Goal: Information Seeking & Learning: Learn about a topic

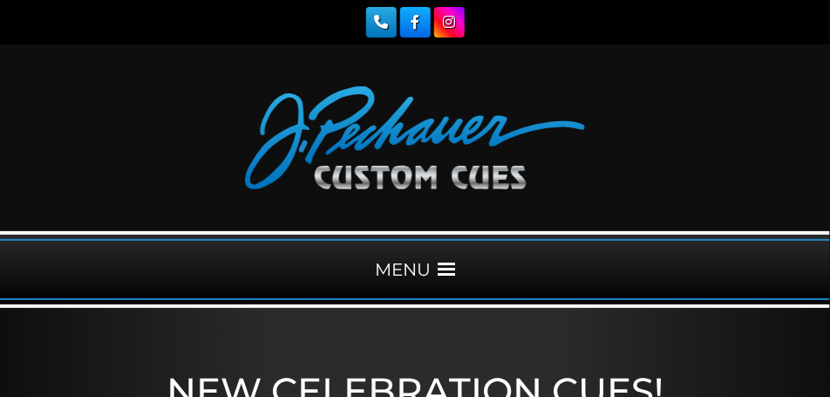
click at [448, 271] on span at bounding box center [446, 269] width 17 height 17
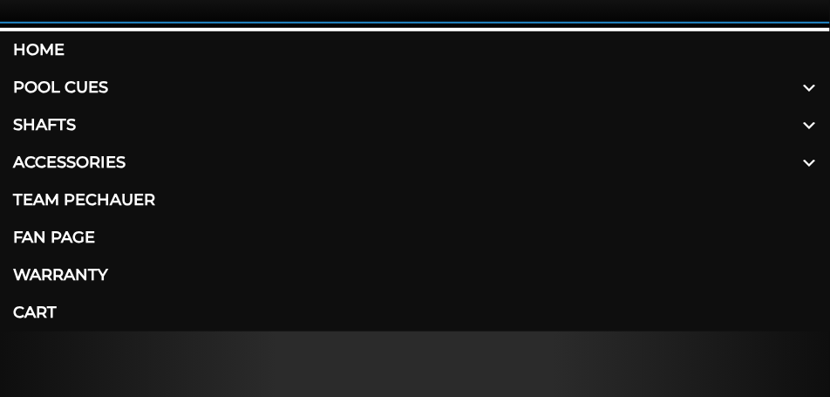
scroll to position [305, 0]
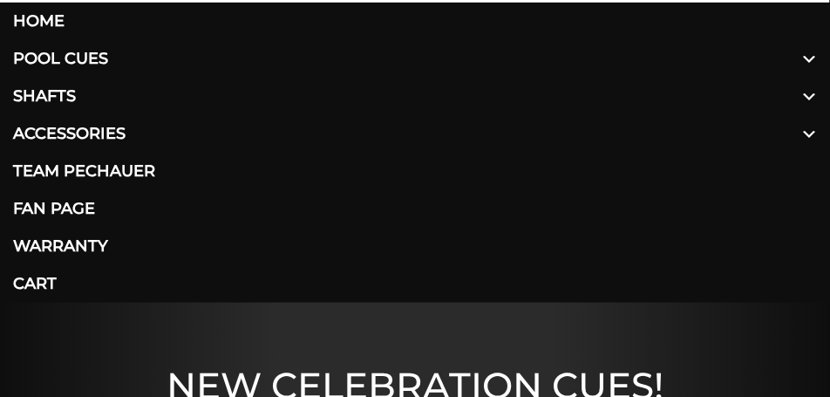
click at [101, 55] on link "Pool Cues" at bounding box center [415, 59] width 830 height 38
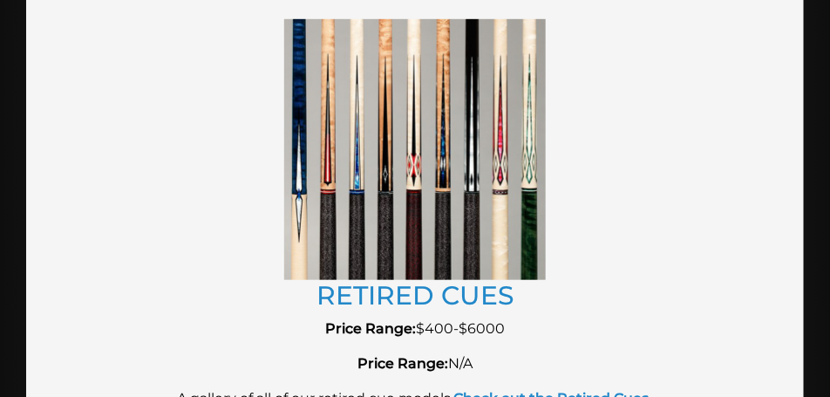
scroll to position [3664, 0]
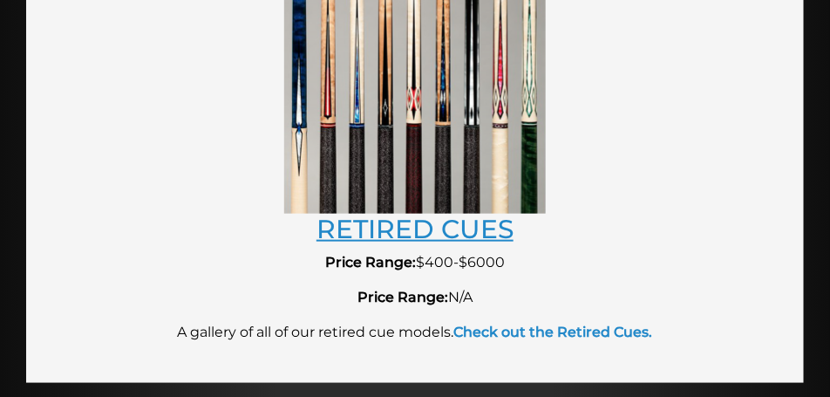
click at [446, 232] on link "RETIRED CUES" at bounding box center [415, 228] width 197 height 31
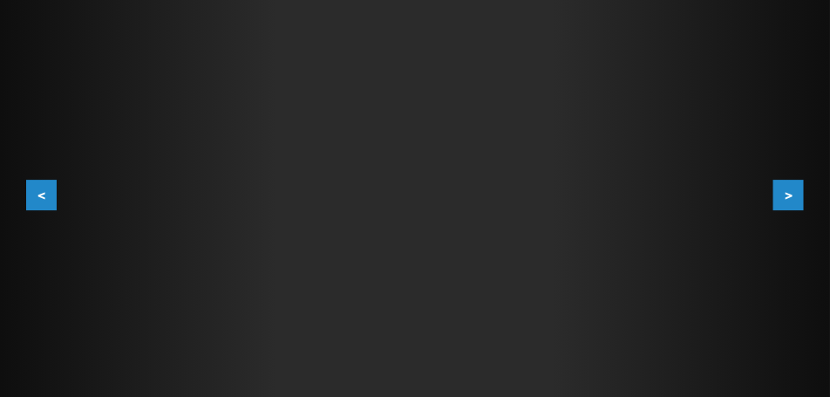
scroll to position [480, 0]
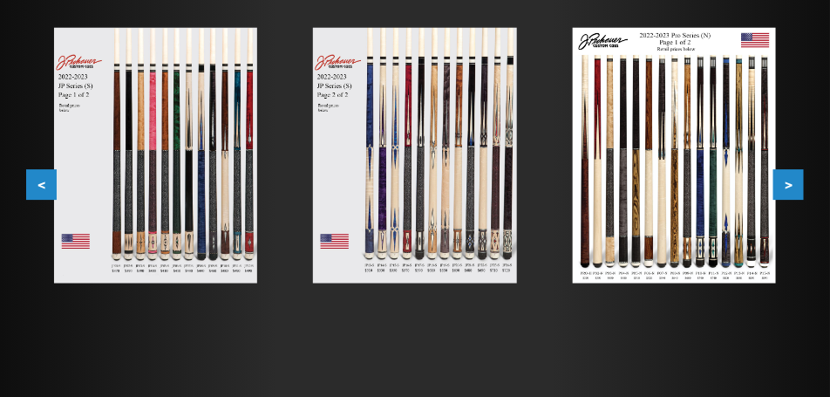
click at [40, 181] on button "<" at bounding box center [41, 185] width 31 height 31
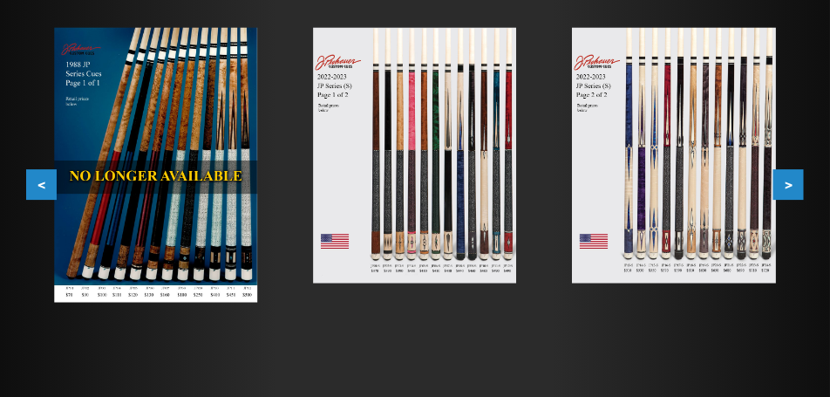
click at [40, 181] on button "<" at bounding box center [41, 185] width 31 height 31
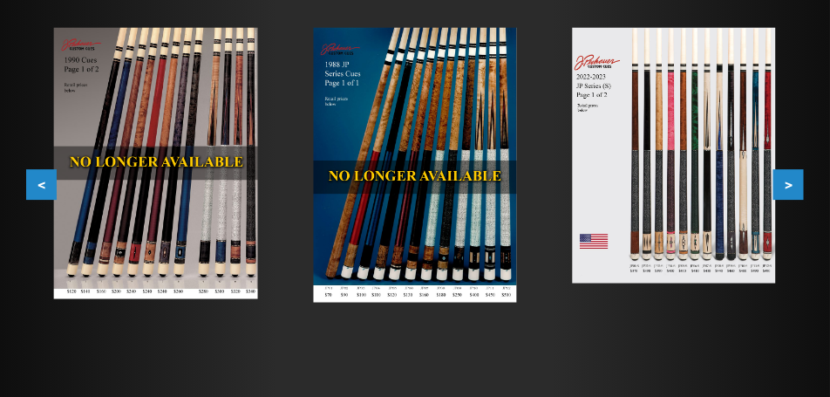
click at [40, 180] on button "<" at bounding box center [41, 185] width 31 height 31
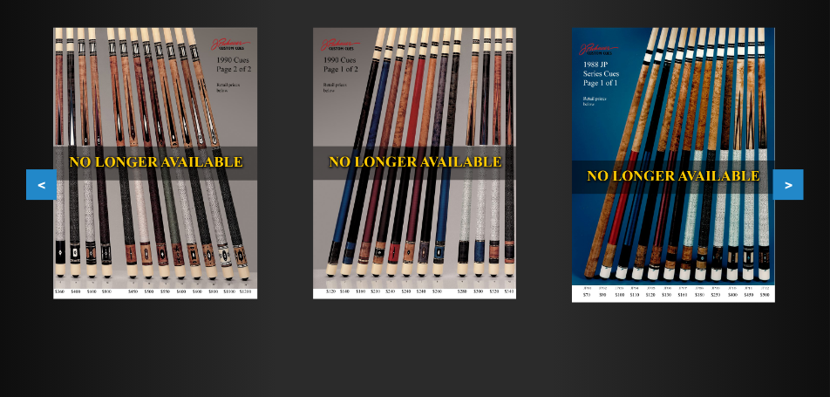
click at [40, 180] on button "<" at bounding box center [41, 185] width 31 height 31
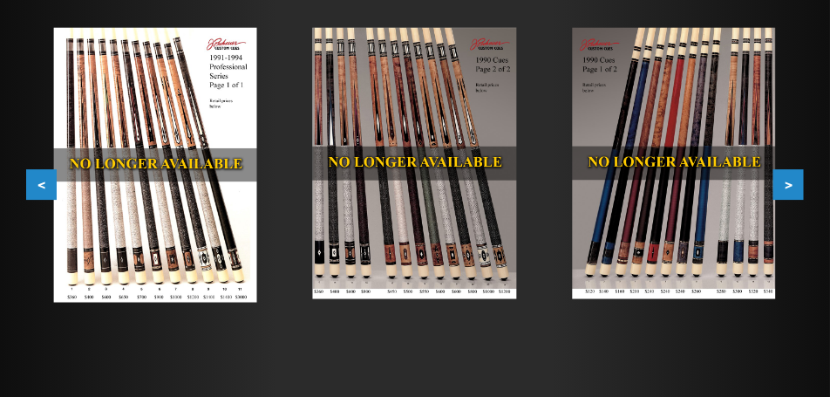
click at [40, 180] on button "<" at bounding box center [41, 185] width 31 height 31
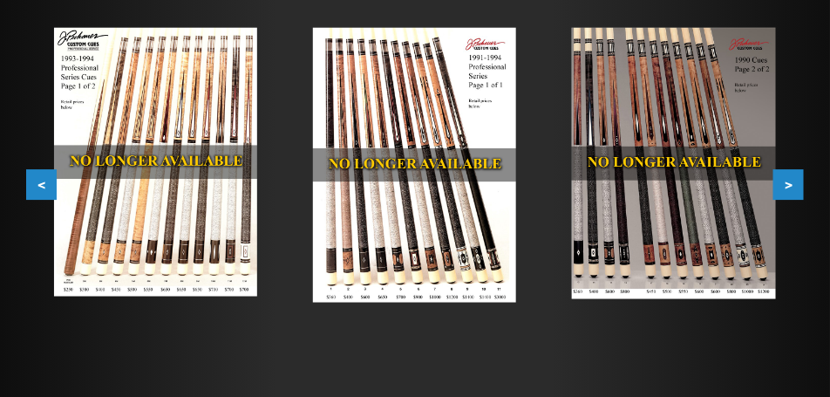
click at [40, 180] on button "<" at bounding box center [41, 185] width 31 height 31
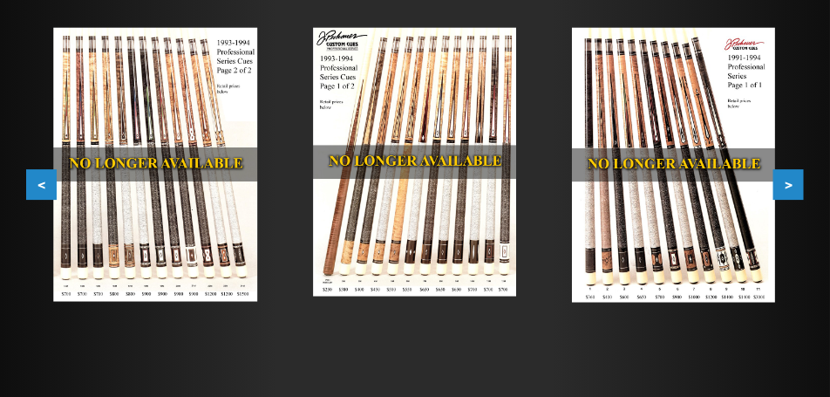
click at [38, 184] on button "<" at bounding box center [41, 185] width 31 height 31
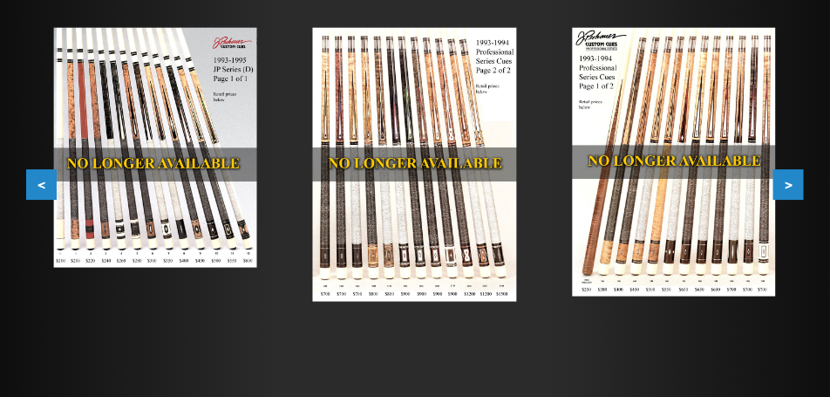
click at [38, 184] on button "<" at bounding box center [41, 185] width 31 height 31
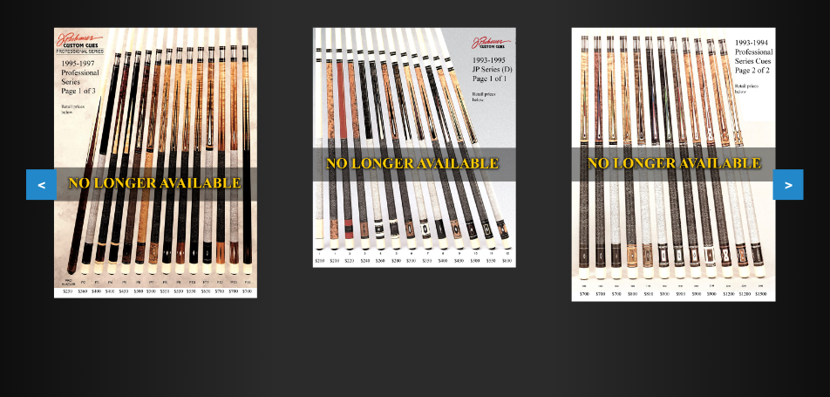
click at [794, 184] on button ">" at bounding box center [789, 185] width 31 height 31
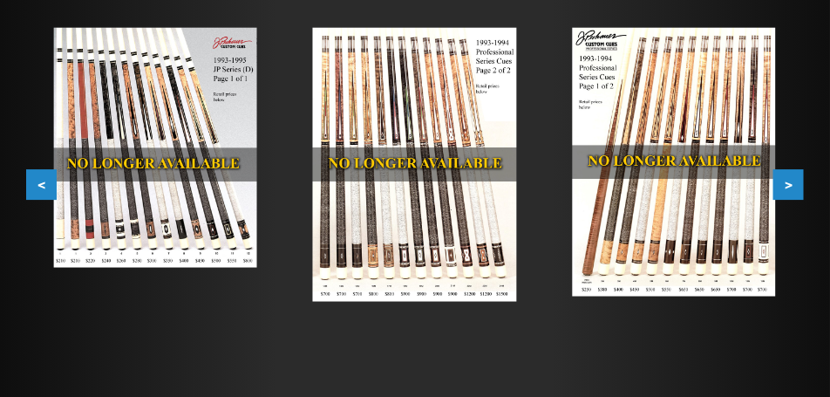
click at [794, 184] on button ">" at bounding box center [789, 185] width 31 height 31
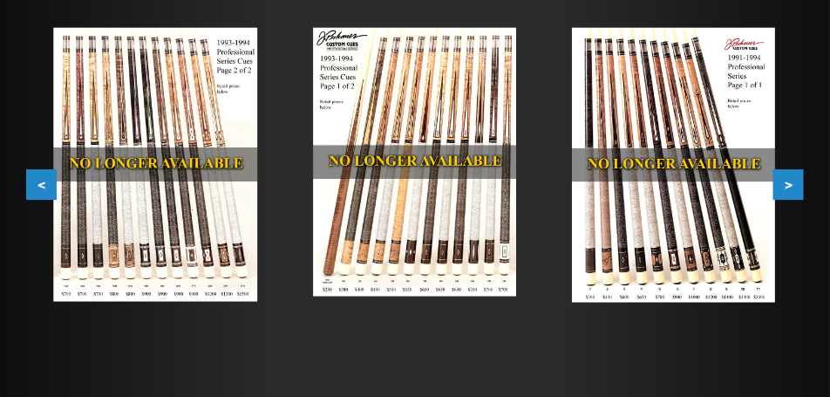
click at [794, 184] on button ">" at bounding box center [789, 185] width 31 height 31
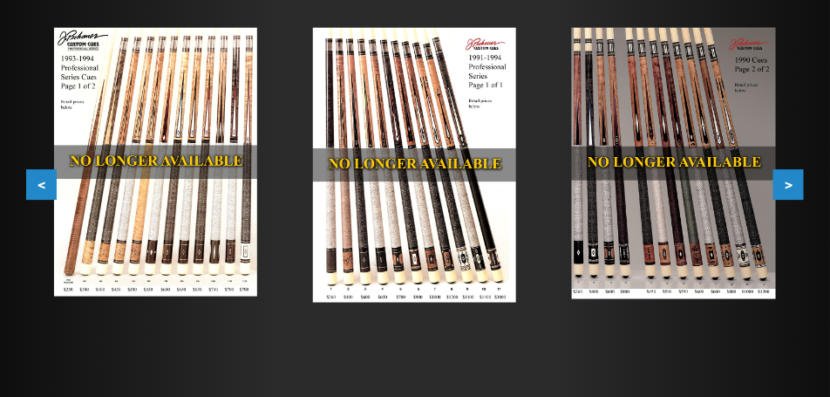
click at [794, 184] on button ">" at bounding box center [789, 185] width 31 height 31
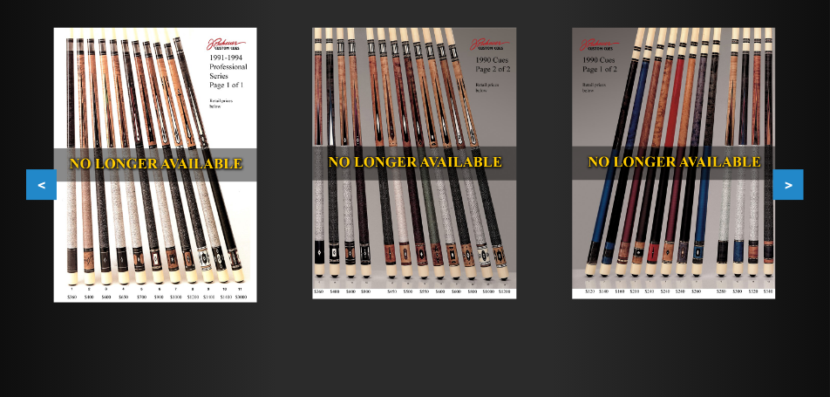
click at [794, 184] on button ">" at bounding box center [789, 185] width 31 height 31
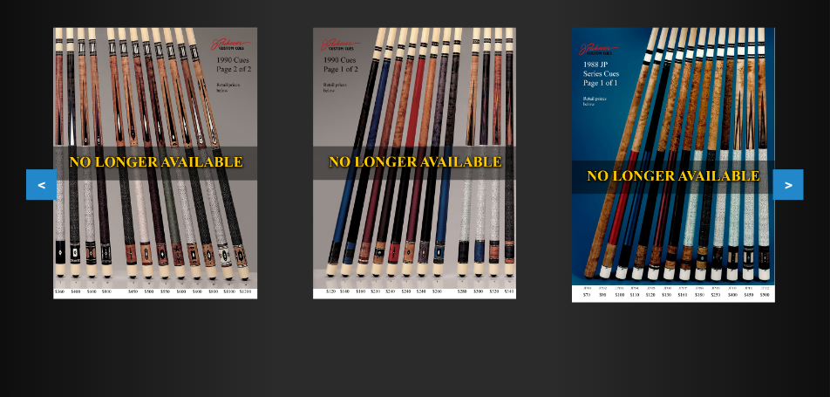
click at [794, 184] on button ">" at bounding box center [789, 185] width 31 height 31
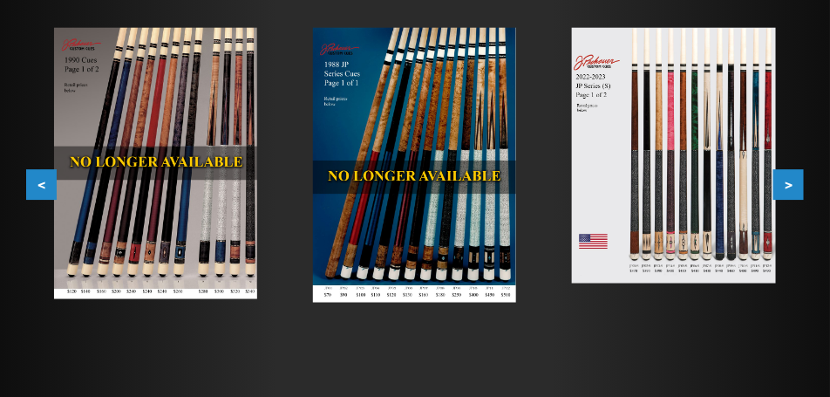
click at [794, 184] on button ">" at bounding box center [789, 185] width 31 height 31
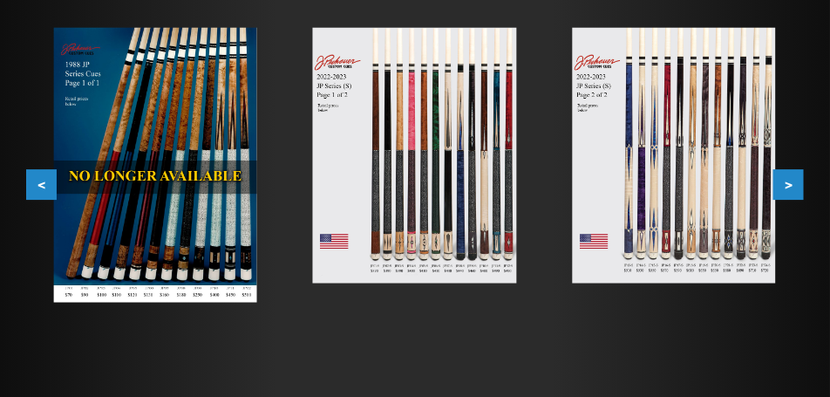
click at [794, 184] on button ">" at bounding box center [789, 185] width 31 height 31
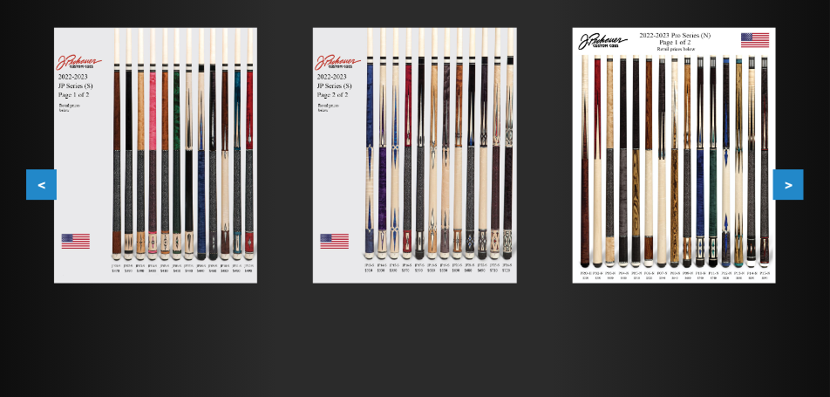
click at [794, 184] on button ">" at bounding box center [789, 185] width 31 height 31
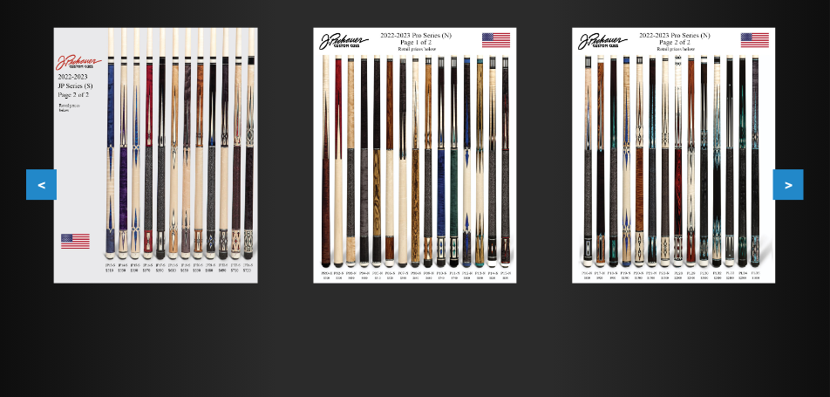
click at [794, 184] on button ">" at bounding box center [789, 185] width 31 height 31
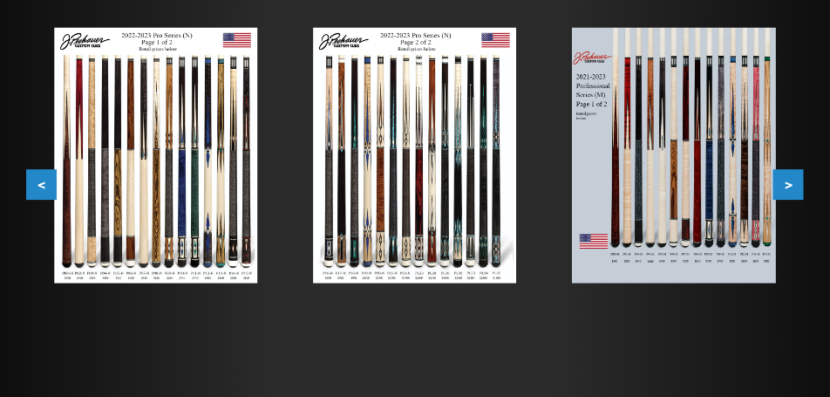
click at [794, 184] on button ">" at bounding box center [789, 185] width 31 height 31
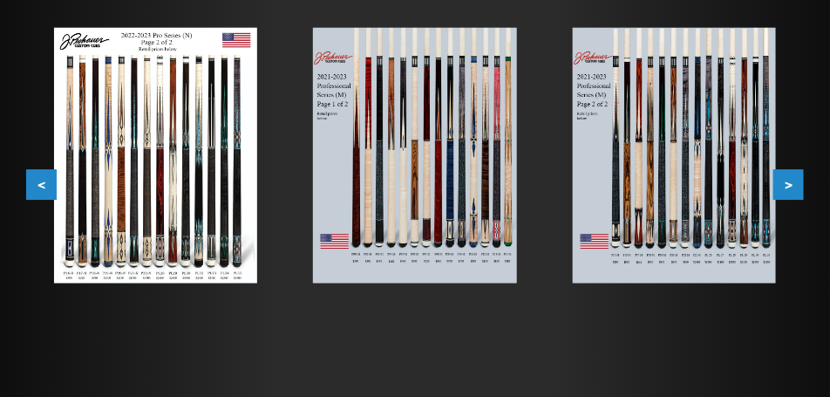
click at [794, 184] on button ">" at bounding box center [789, 185] width 31 height 31
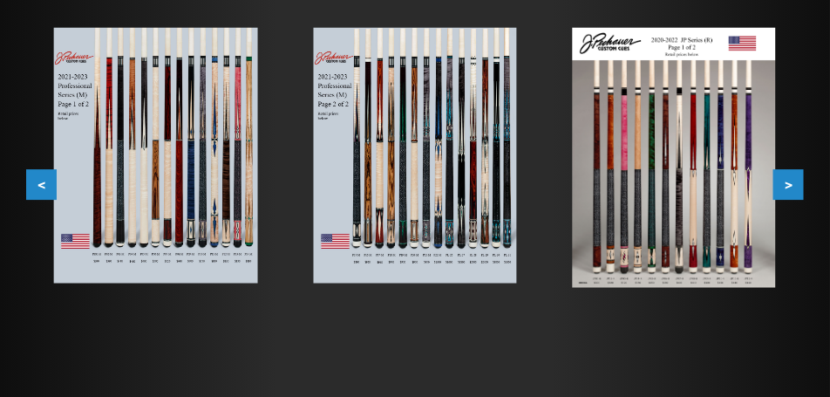
click at [794, 184] on button ">" at bounding box center [789, 185] width 31 height 31
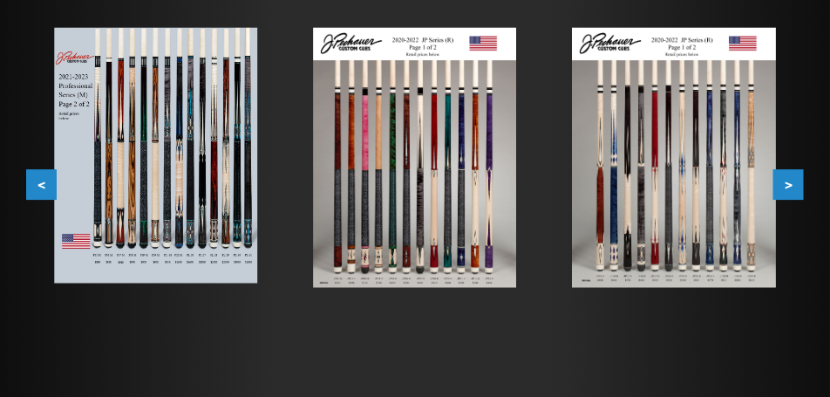
click at [794, 184] on button ">" at bounding box center [789, 185] width 31 height 31
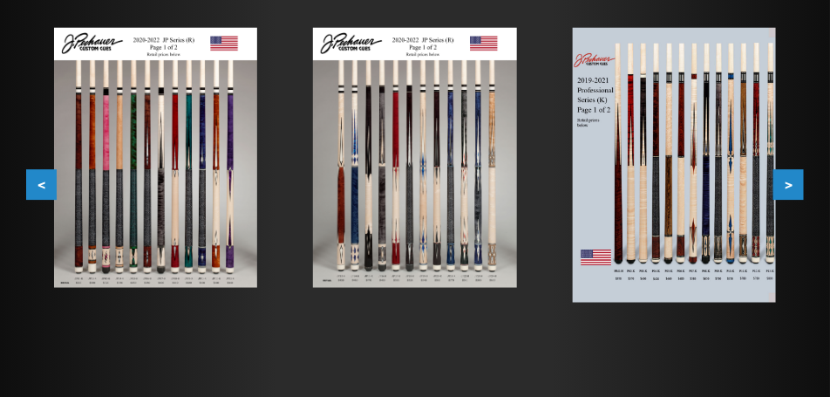
click at [794, 184] on button ">" at bounding box center [789, 185] width 31 height 31
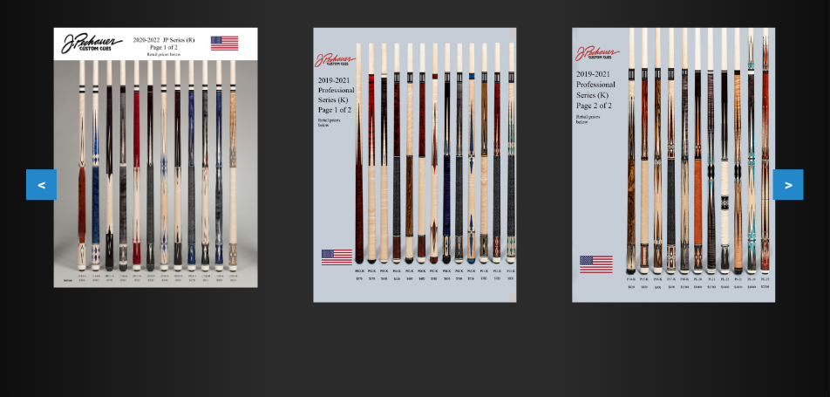
click at [794, 184] on button ">" at bounding box center [789, 185] width 31 height 31
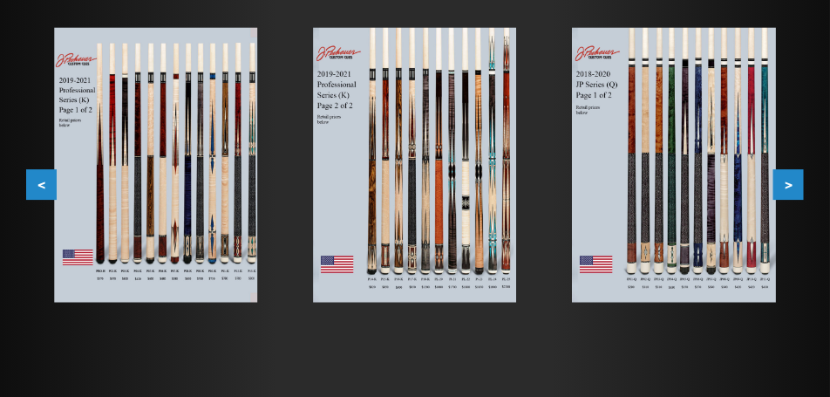
click at [794, 184] on button ">" at bounding box center [789, 185] width 31 height 31
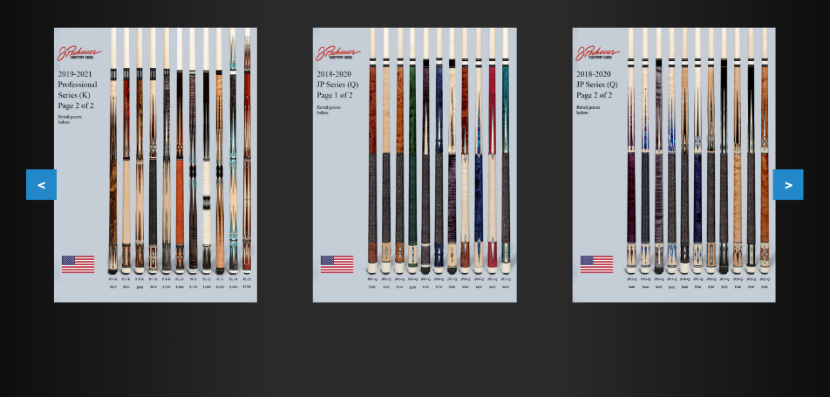
click at [794, 184] on button ">" at bounding box center [789, 185] width 31 height 31
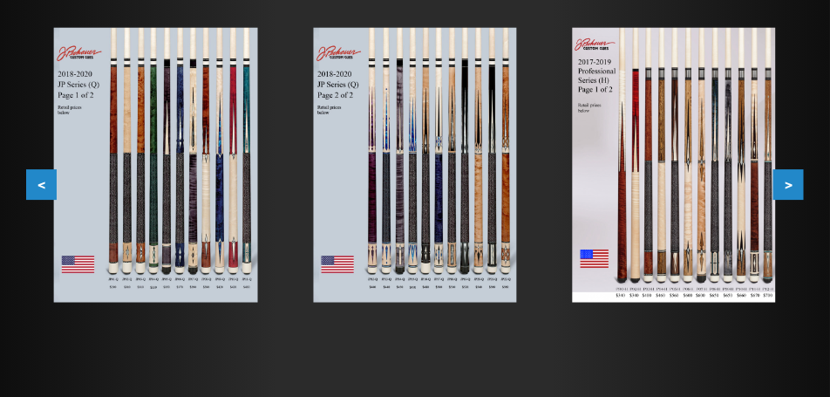
click at [794, 184] on button ">" at bounding box center [789, 185] width 31 height 31
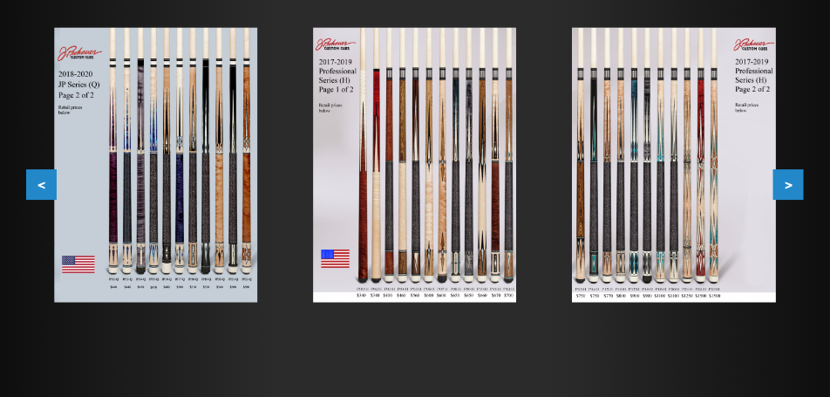
click at [794, 184] on button ">" at bounding box center [789, 185] width 31 height 31
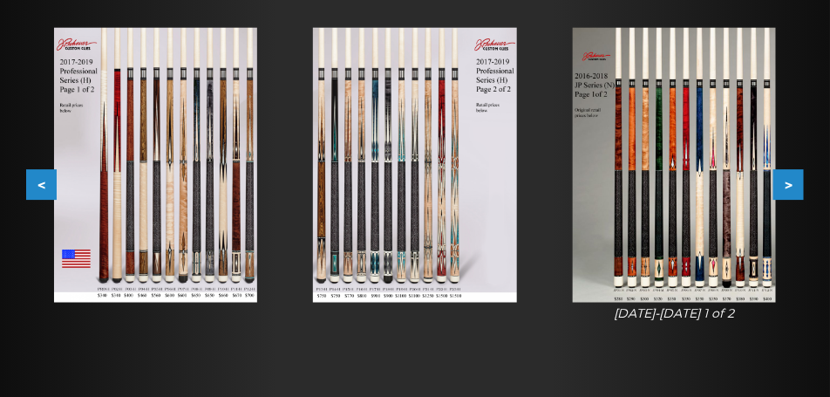
click at [794, 184] on button ">" at bounding box center [789, 185] width 31 height 31
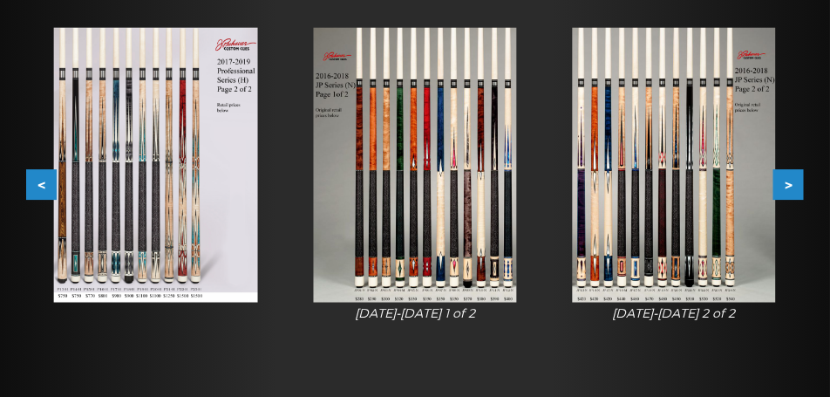
click at [794, 184] on button ">" at bounding box center [789, 185] width 31 height 31
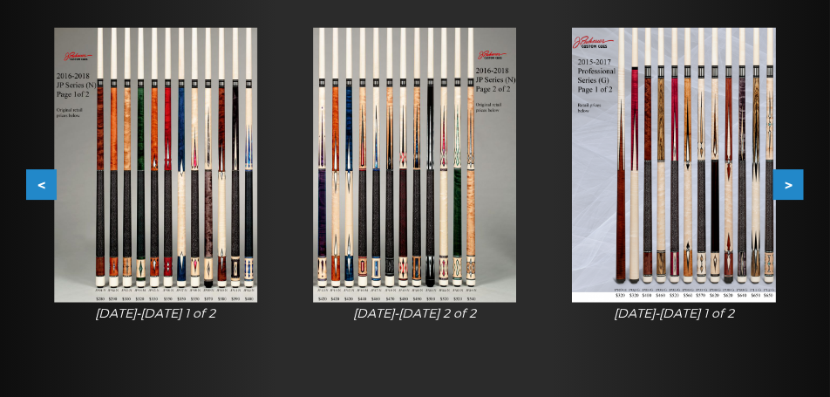
click at [794, 184] on button ">" at bounding box center [789, 185] width 31 height 31
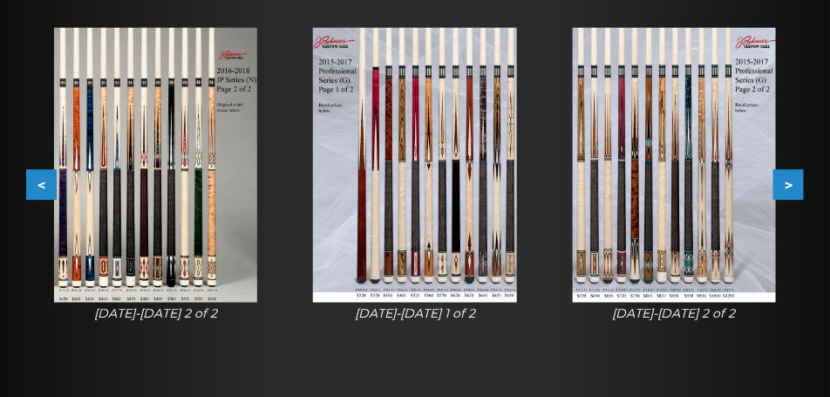
click at [794, 184] on button ">" at bounding box center [789, 185] width 31 height 31
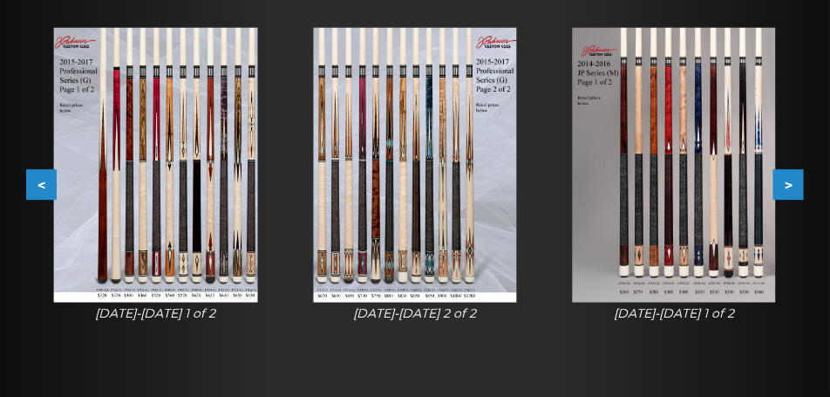
click at [794, 184] on button ">" at bounding box center [789, 185] width 31 height 31
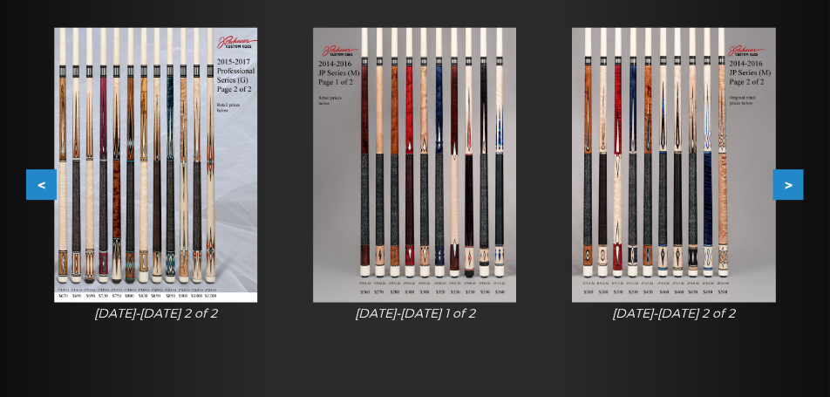
click at [794, 184] on button ">" at bounding box center [789, 185] width 31 height 31
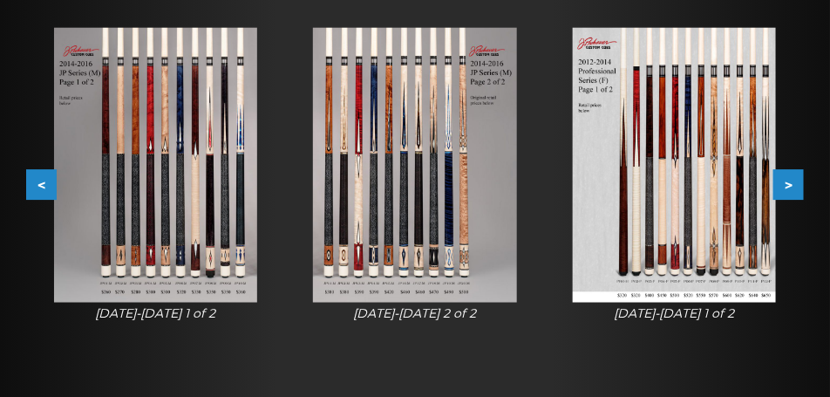
click at [662, 222] on img at bounding box center [674, 166] width 203 height 276
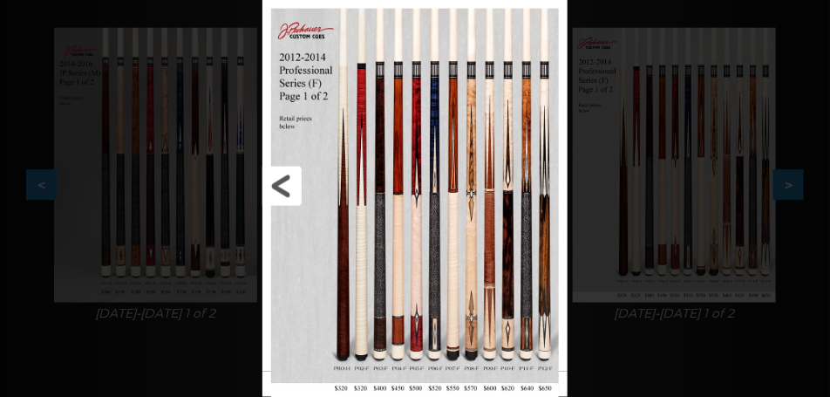
click at [398, 345] on link at bounding box center [332, 186] width 138 height 372
